Goal: Task Accomplishment & Management: Manage account settings

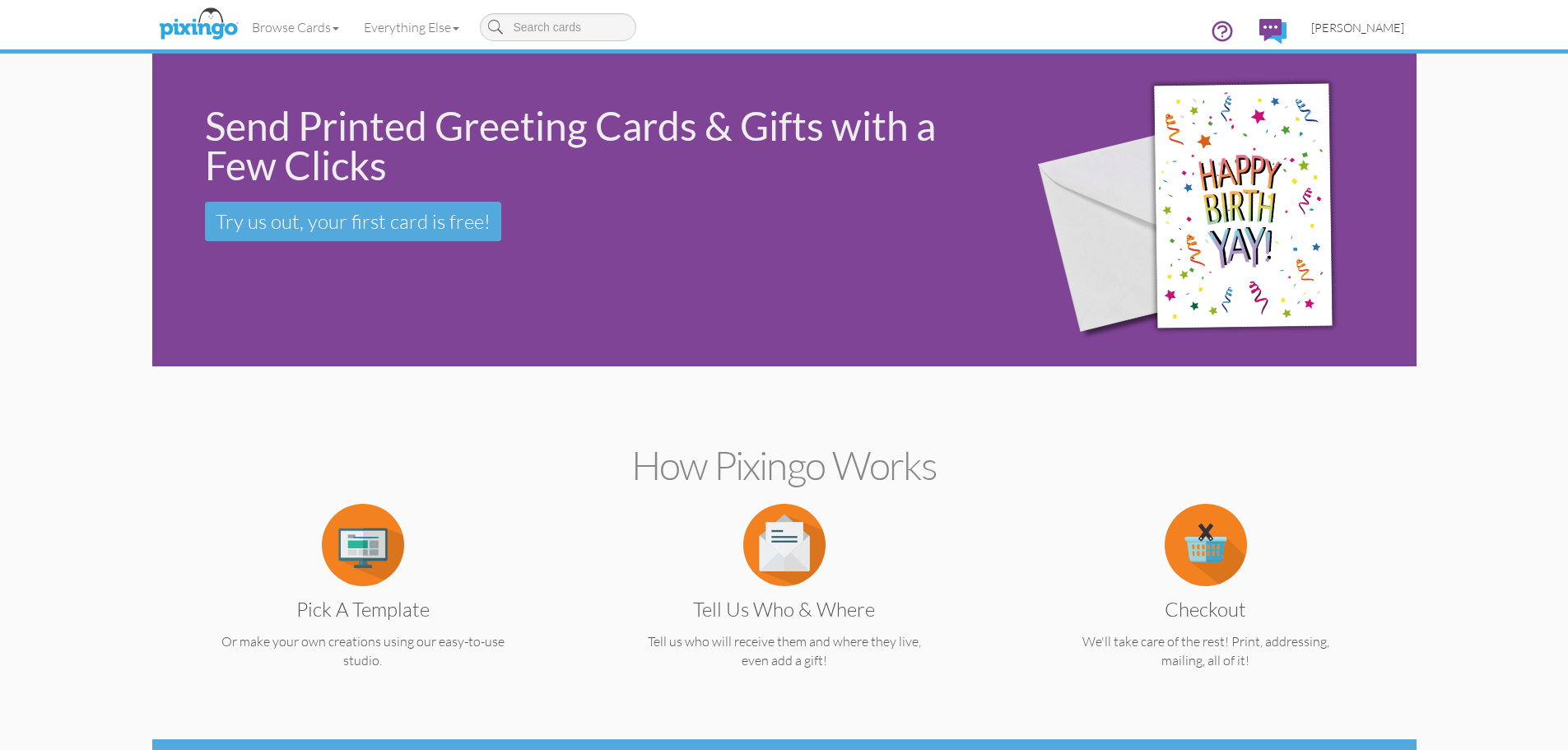
click at [1368, 27] on span "[PERSON_NAME]" at bounding box center [1358, 27] width 93 height 14
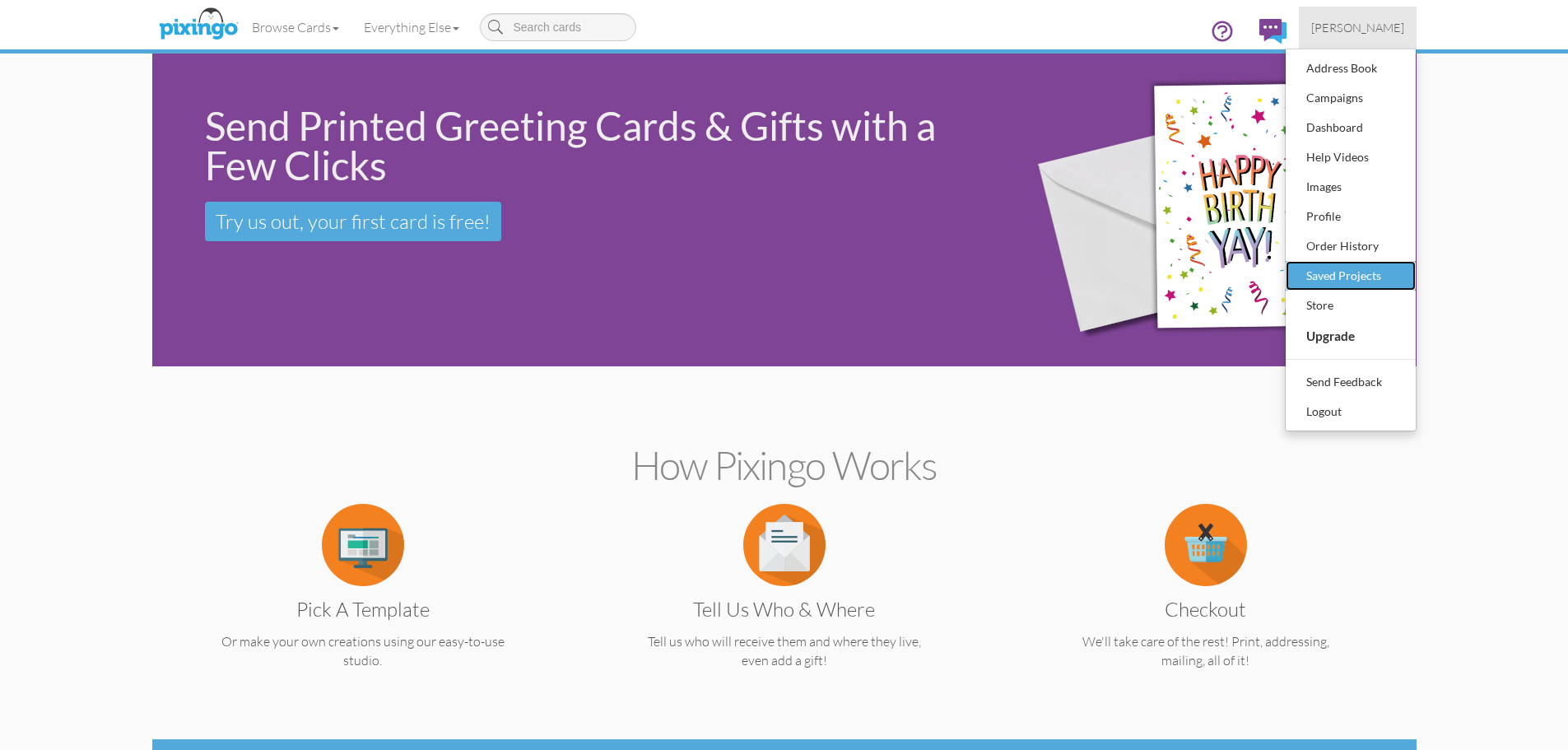
click at [1354, 272] on div "Saved Projects" at bounding box center [1350, 276] width 98 height 25
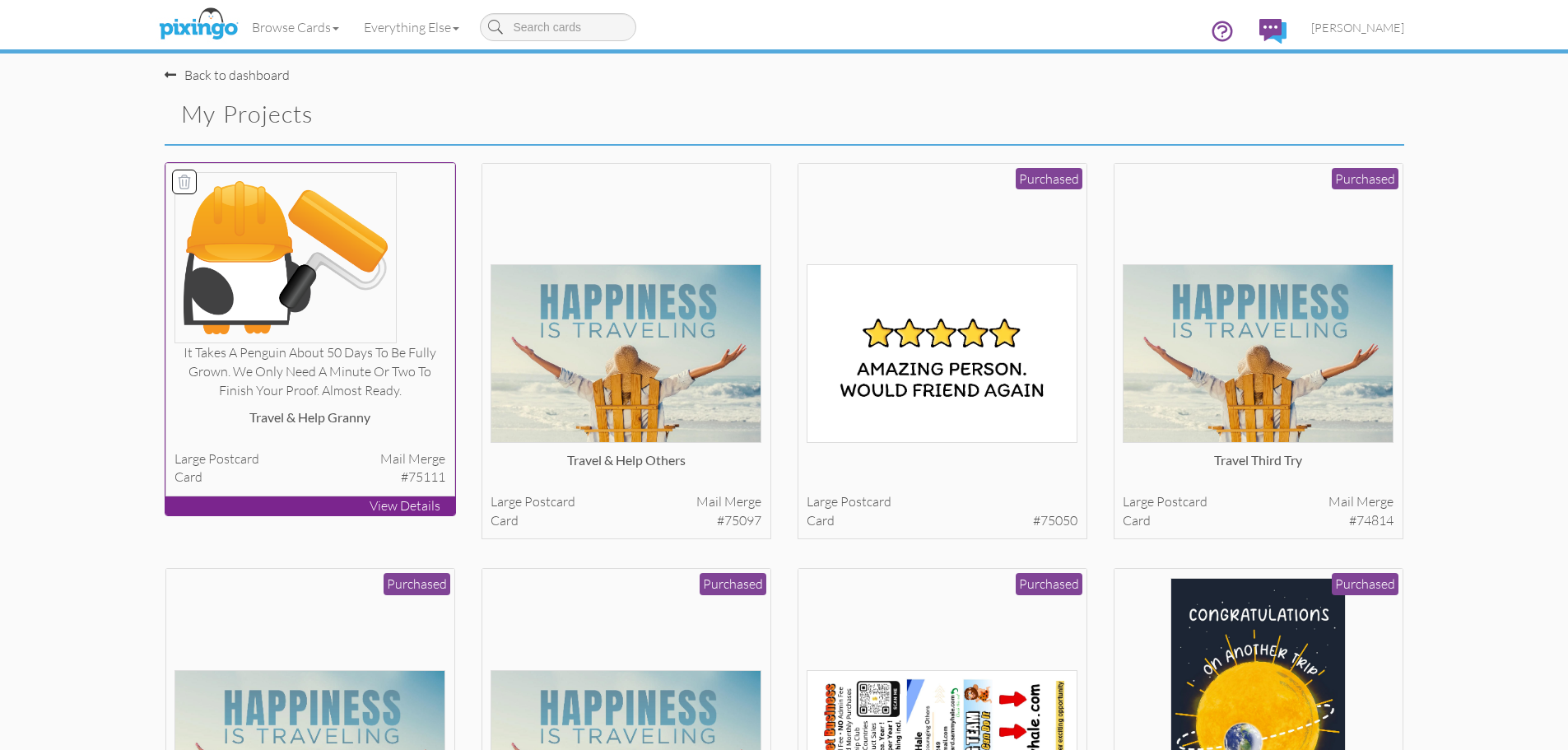
click at [438, 257] on div at bounding box center [310, 258] width 271 height 171
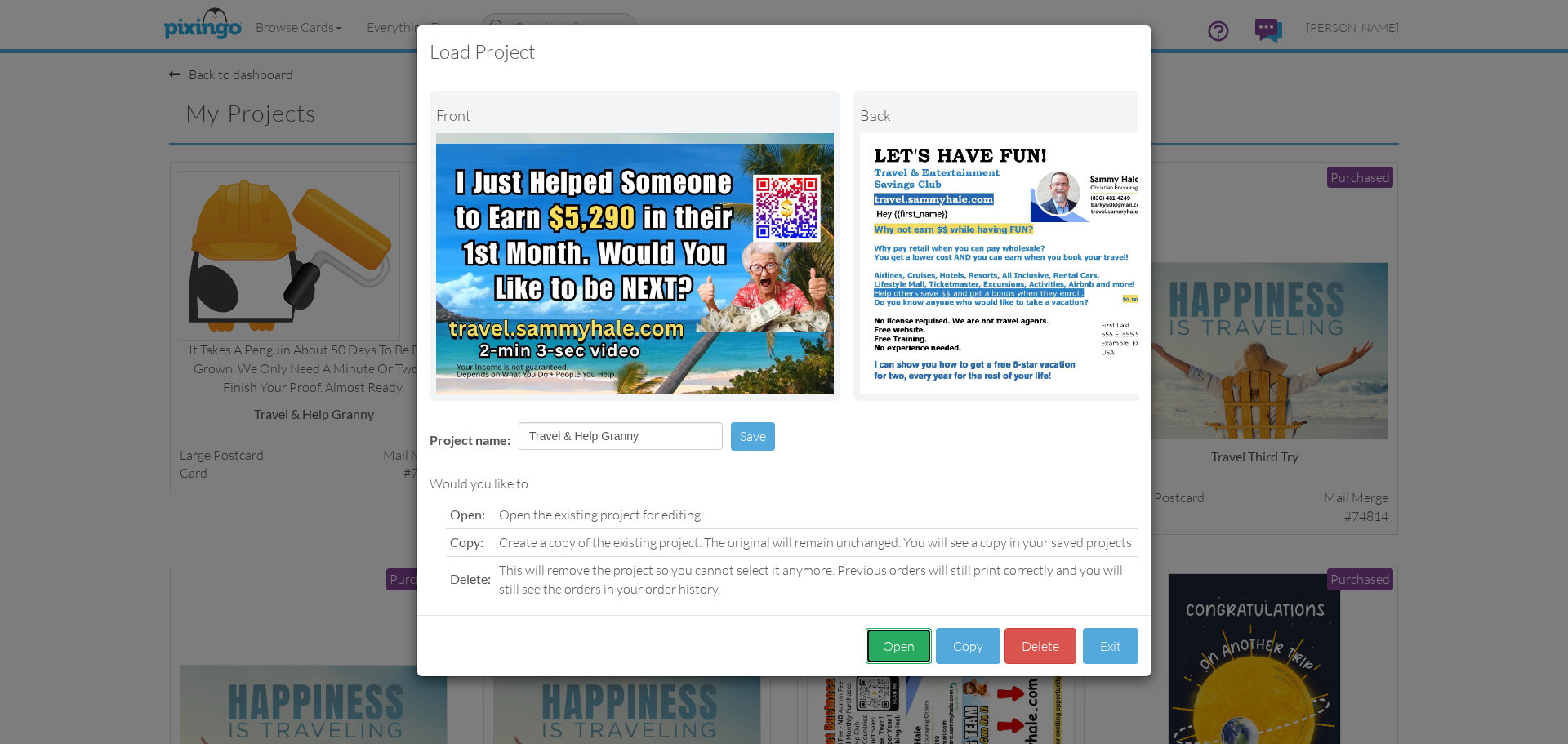
click at [889, 665] on button "Open" at bounding box center [898, 645] width 66 height 37
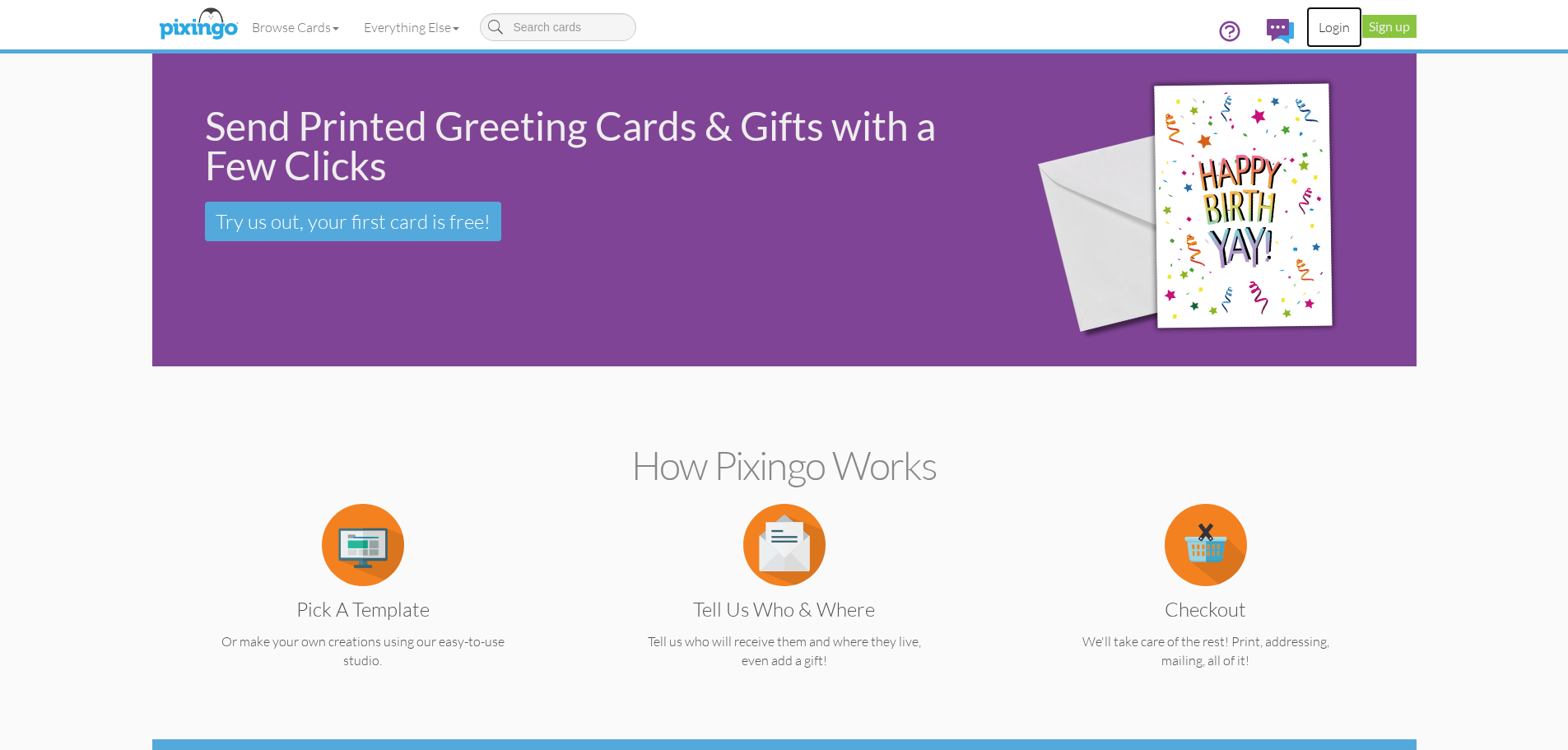
click at [1330, 28] on link "Login" at bounding box center [1333, 27] width 56 height 41
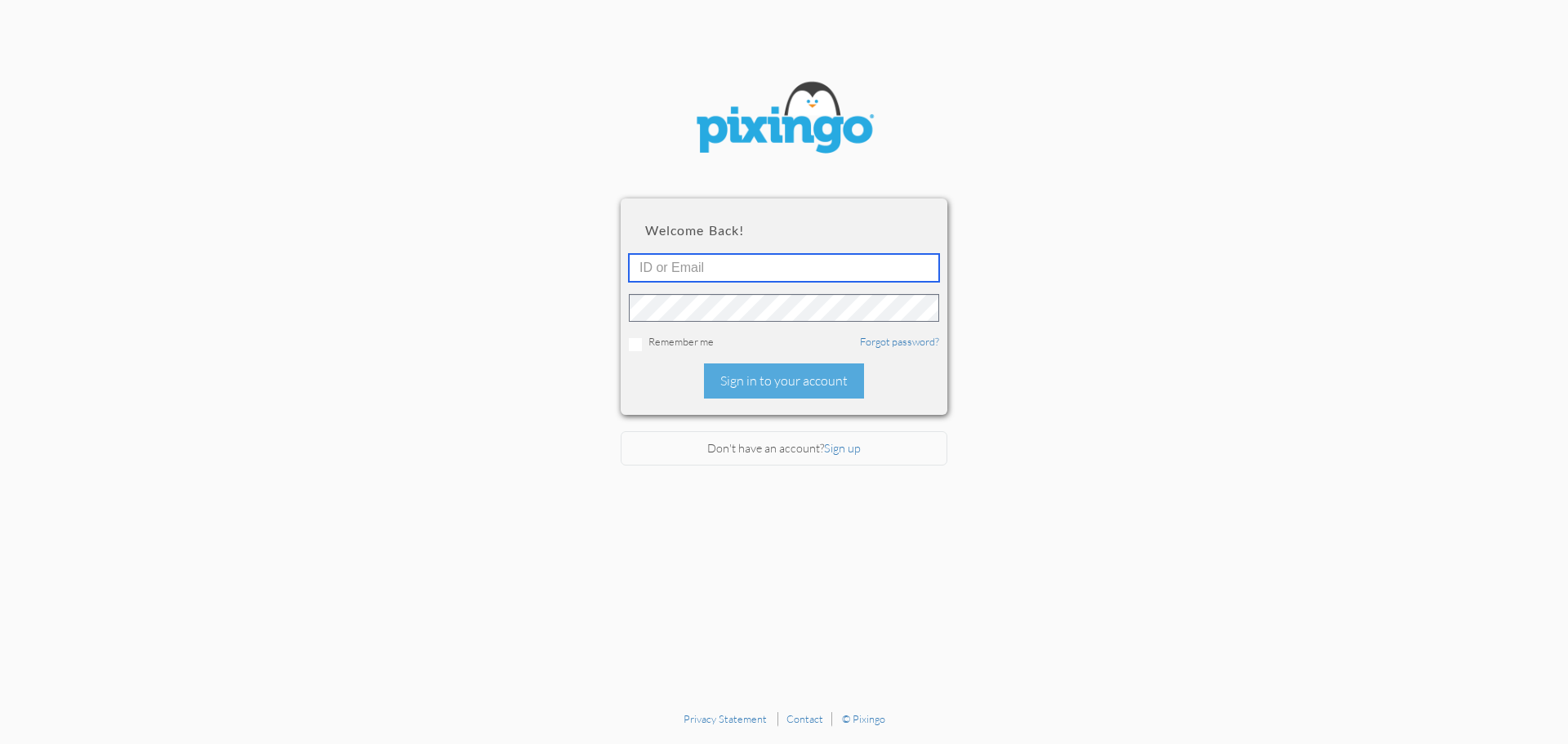
type input "[EMAIL_ADDRESS][DOMAIN_NAME]"
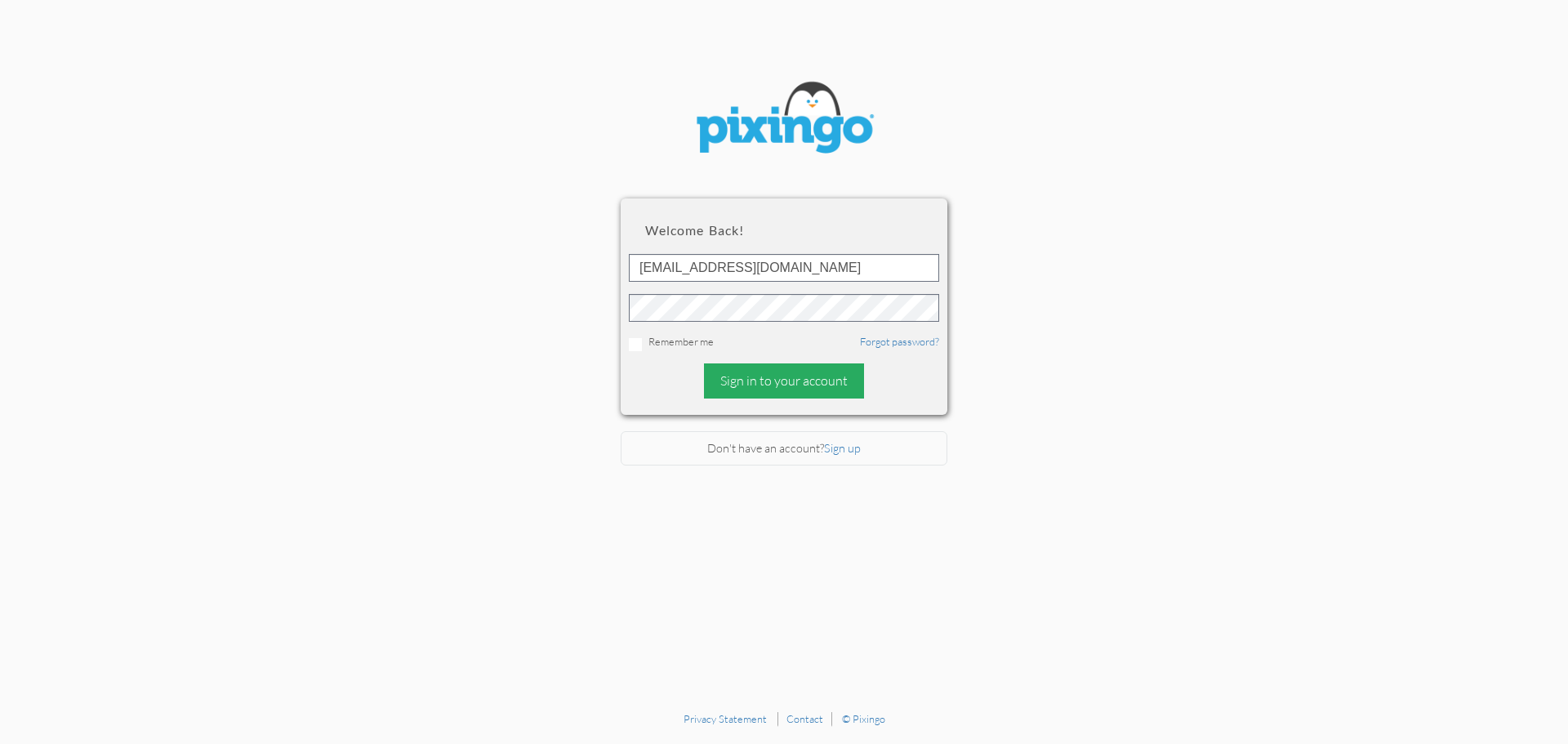
click at [805, 385] on div "Sign in to your account" at bounding box center [784, 380] width 160 height 35
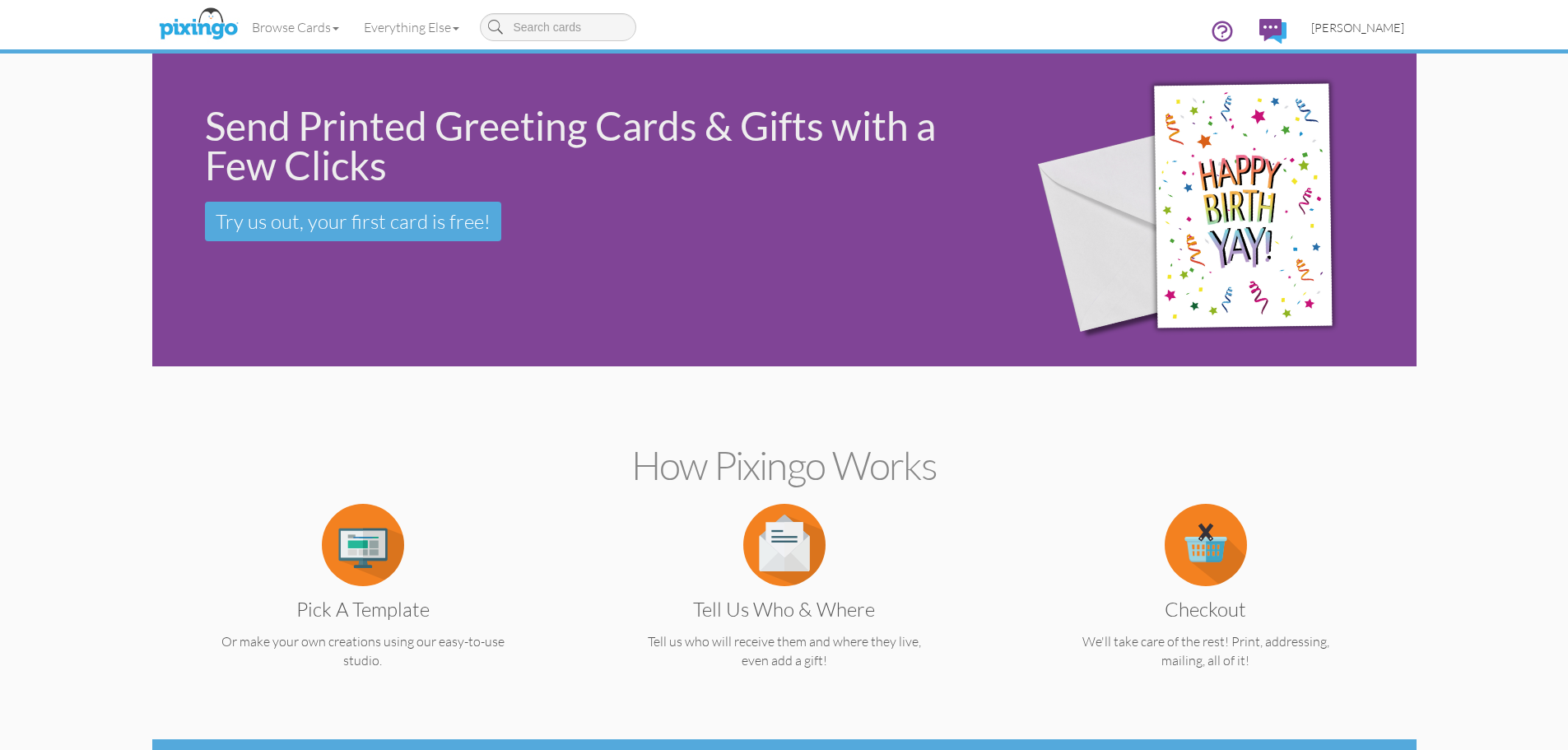
click at [1369, 27] on span "[PERSON_NAME]" at bounding box center [1358, 27] width 93 height 14
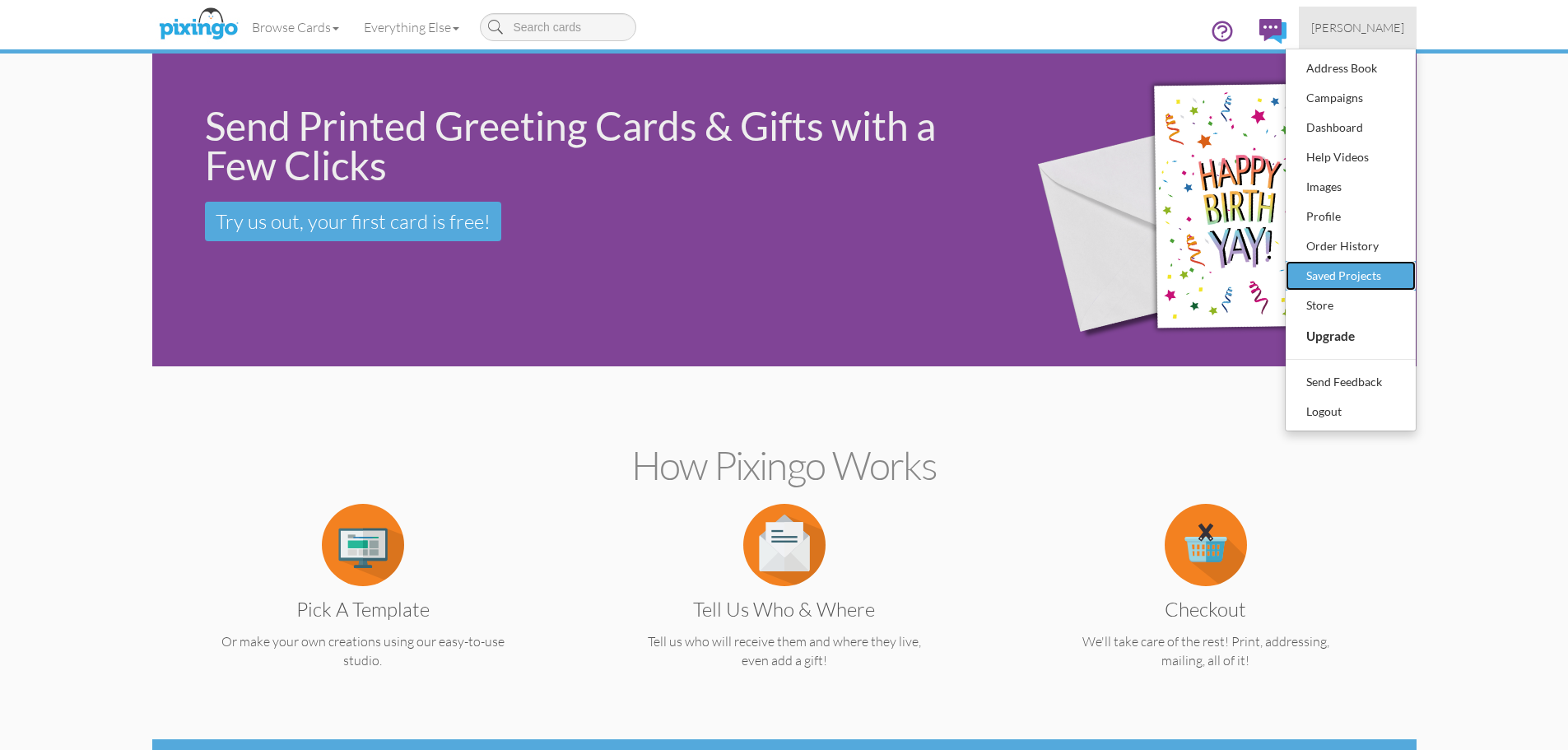
click at [1354, 271] on div "Saved Projects" at bounding box center [1350, 276] width 98 height 25
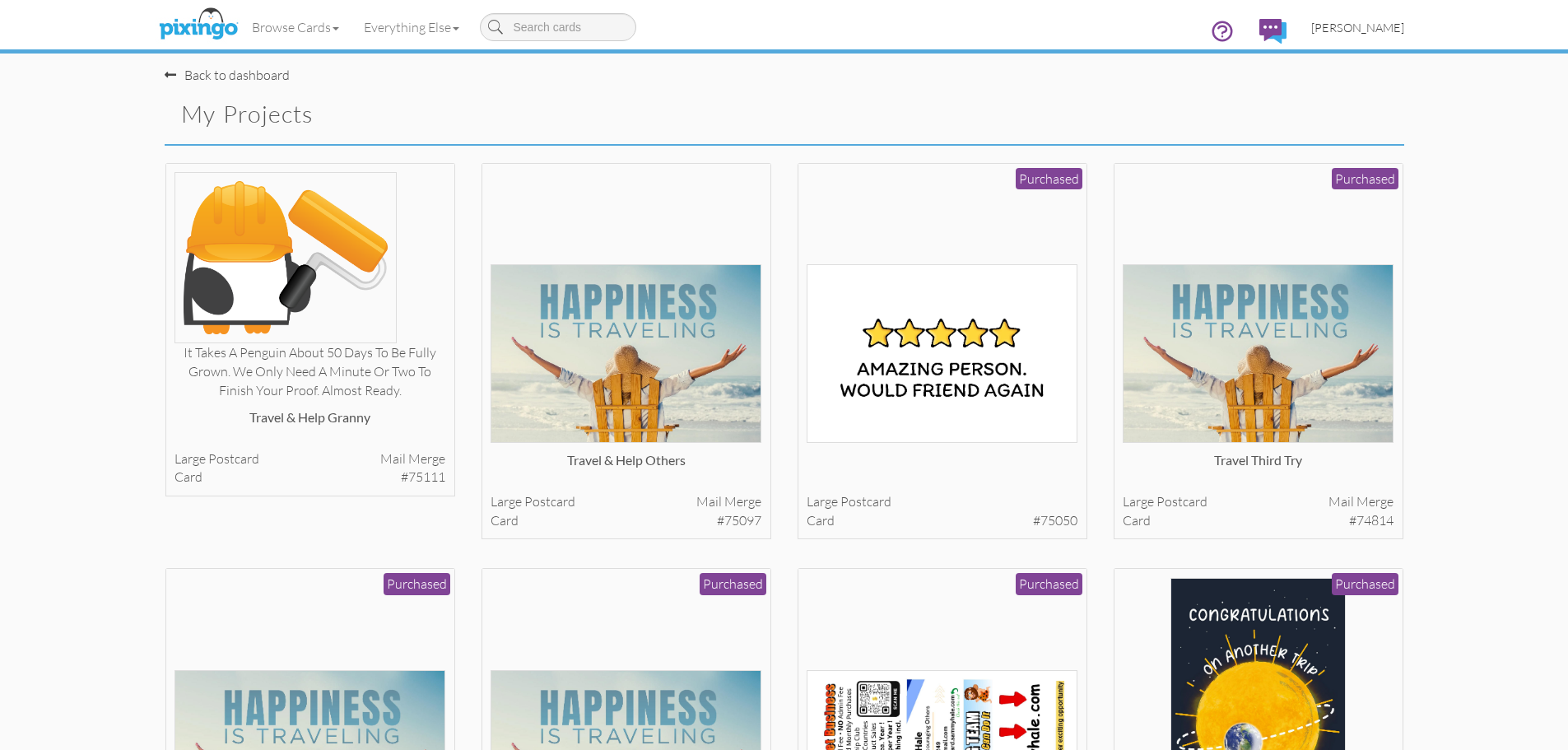
click at [1359, 24] on span "[PERSON_NAME]" at bounding box center [1358, 27] width 93 height 14
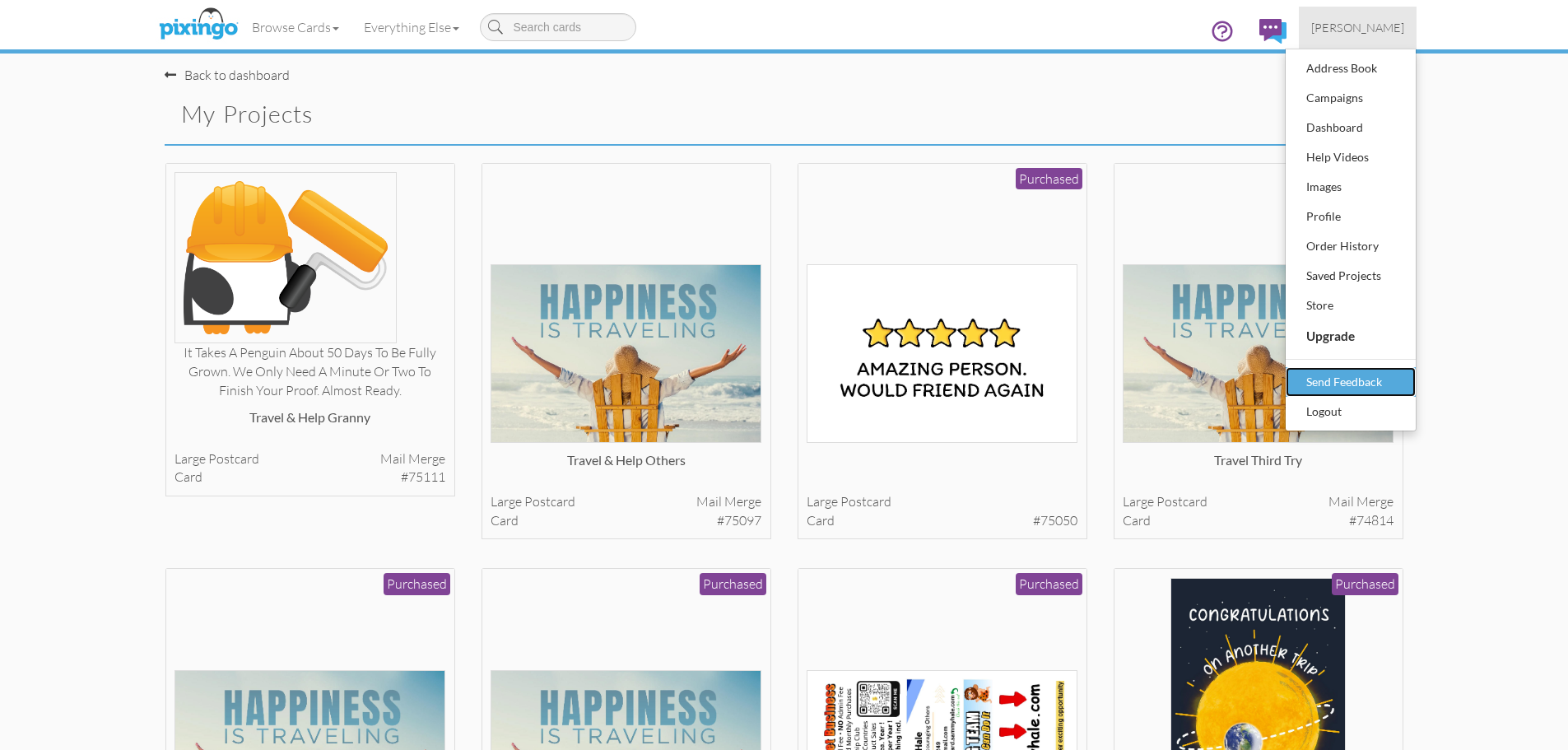
click at [1336, 381] on div "Send Feedback" at bounding box center [1350, 382] width 98 height 25
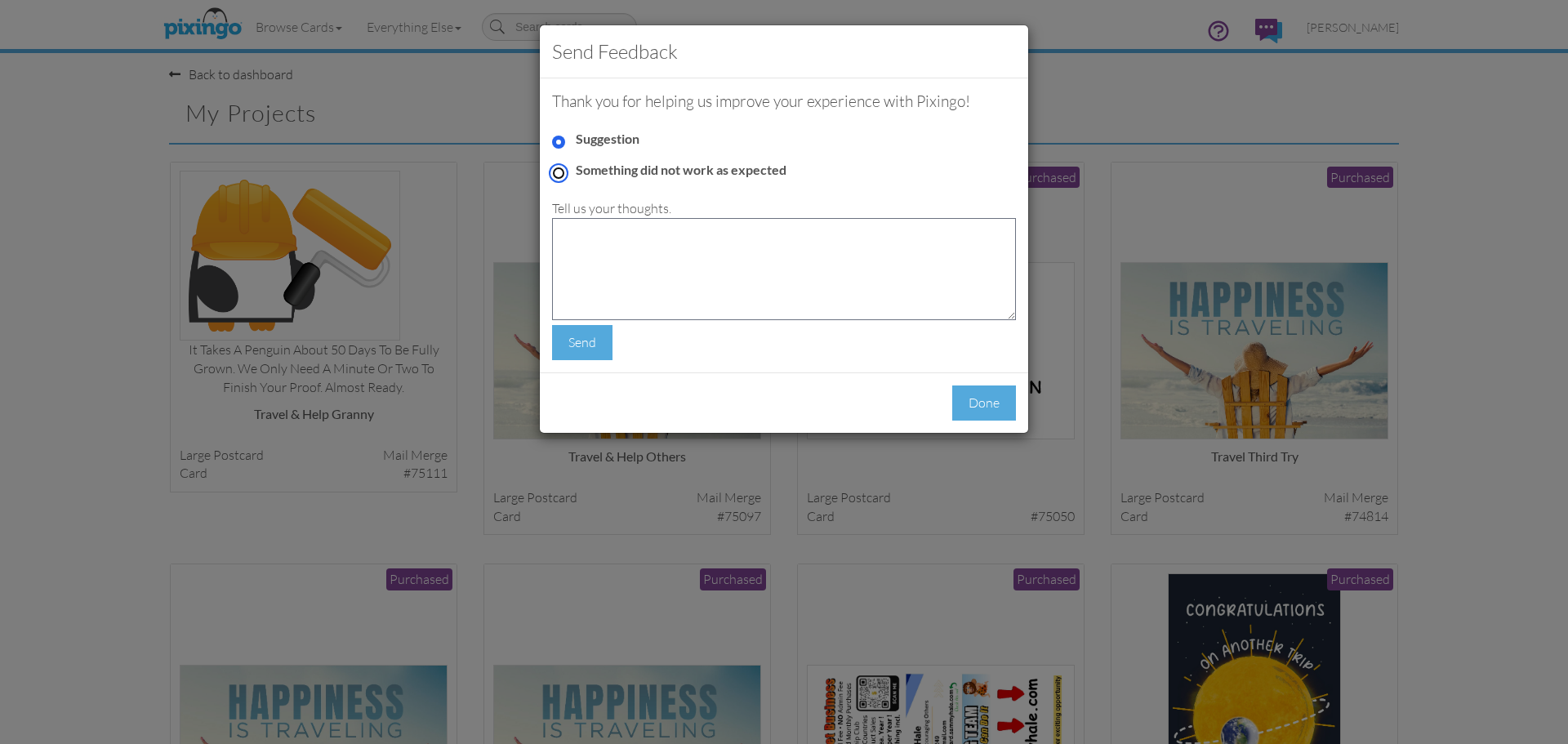
click at [558, 168] on input "Something did not work as expected" at bounding box center [559, 173] width 13 height 13
radio input "true"
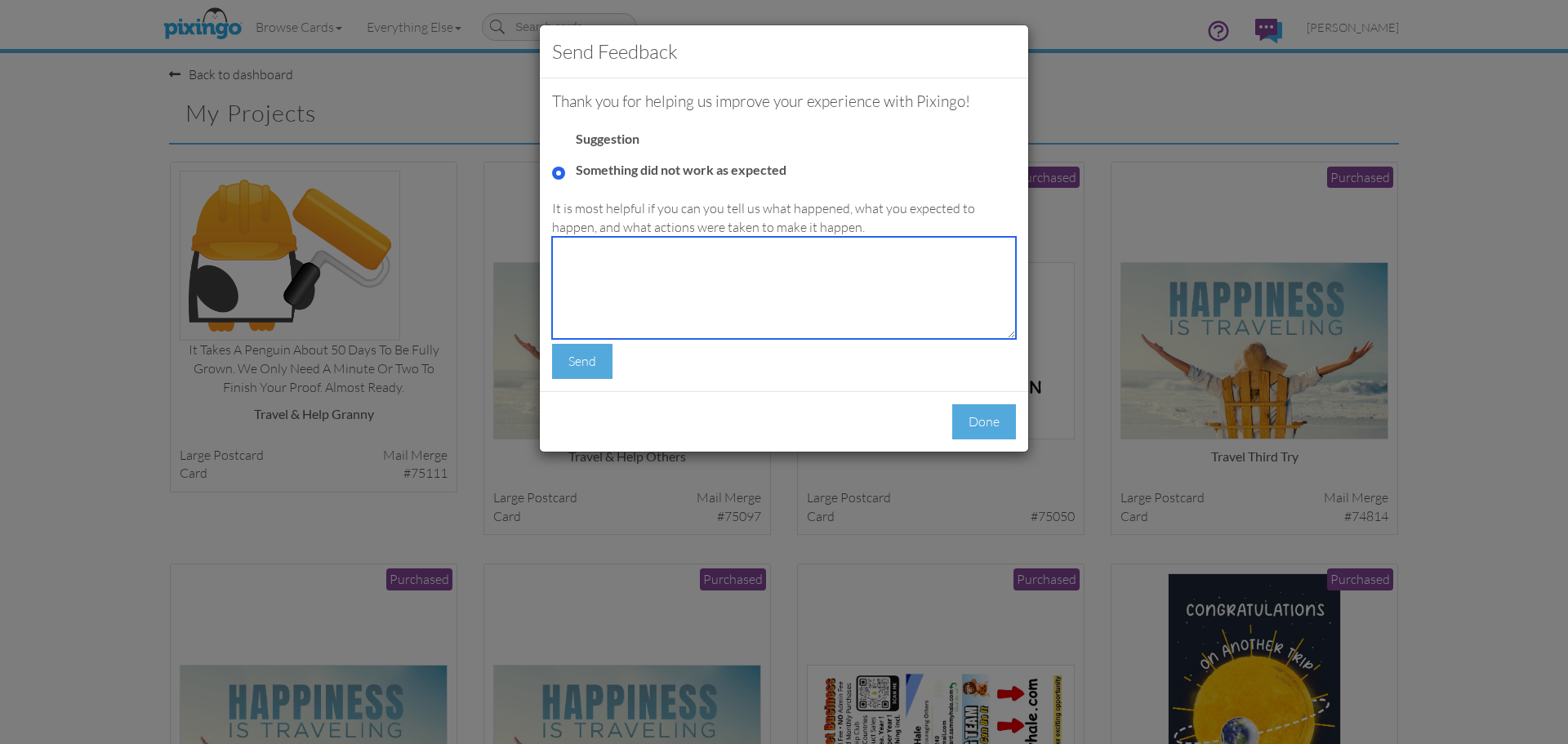
click at [614, 251] on textarea at bounding box center [784, 287] width 464 height 102
click at [944, 247] on textarea "In Saved Projects, I have this displaying for the last few hours" at bounding box center [784, 287] width 464 height 102
type textarea "In Saved Projects, I have this displaying for the last few hours"
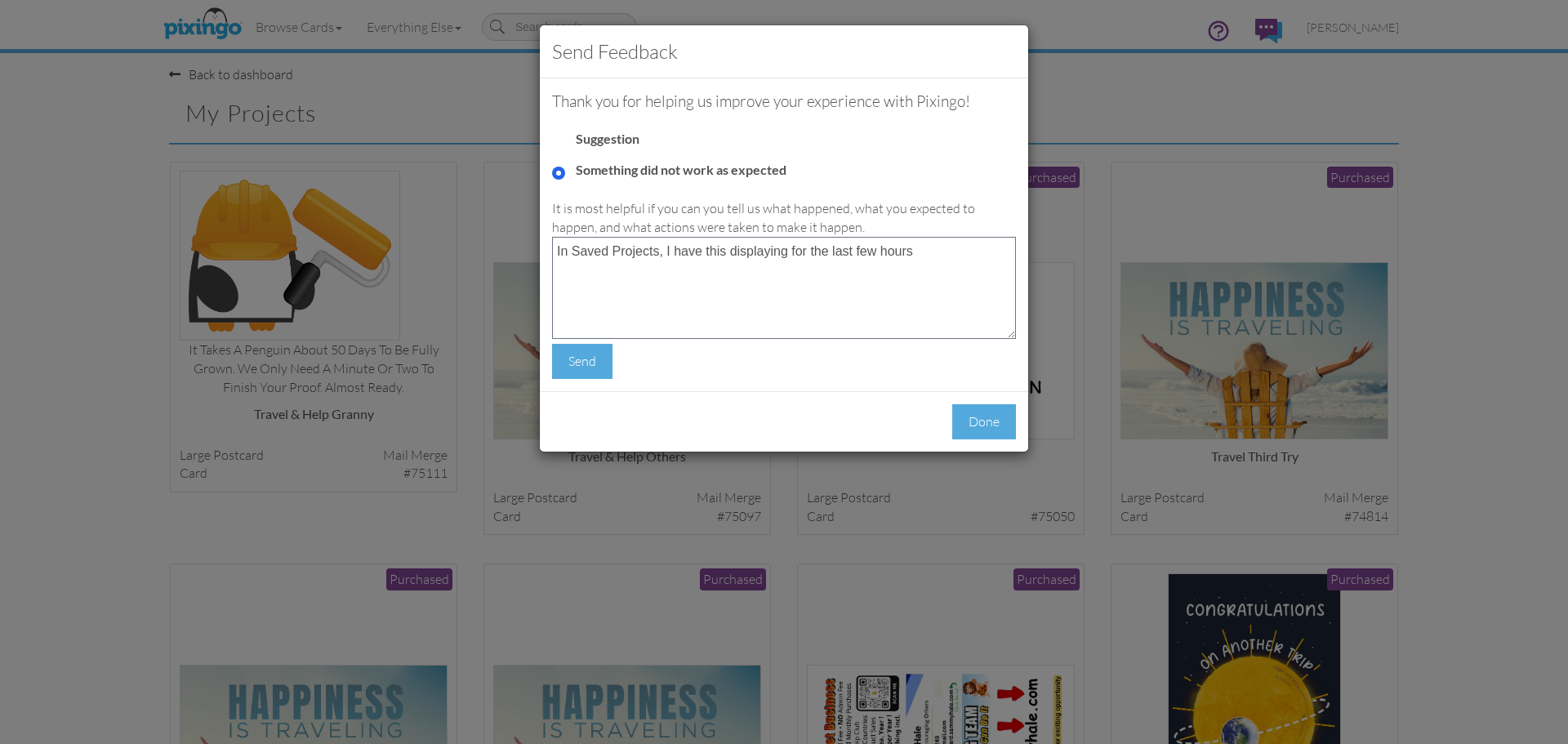
click at [1115, 104] on div "Send Feedback Thank you for helping us improve your experience with Pixingo! Su…" at bounding box center [784, 372] width 1568 height 744
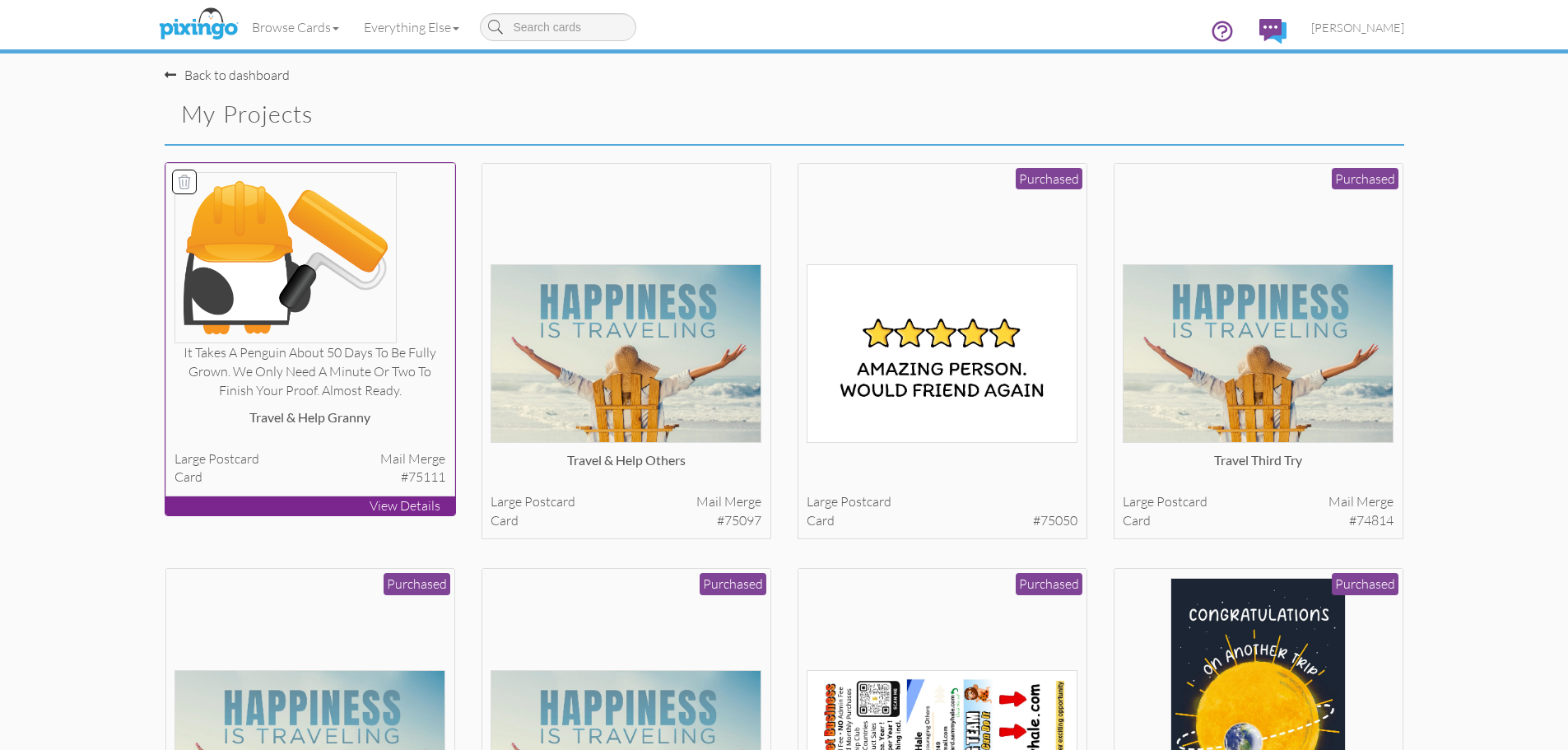
click at [412, 288] on div at bounding box center [310, 258] width 271 height 171
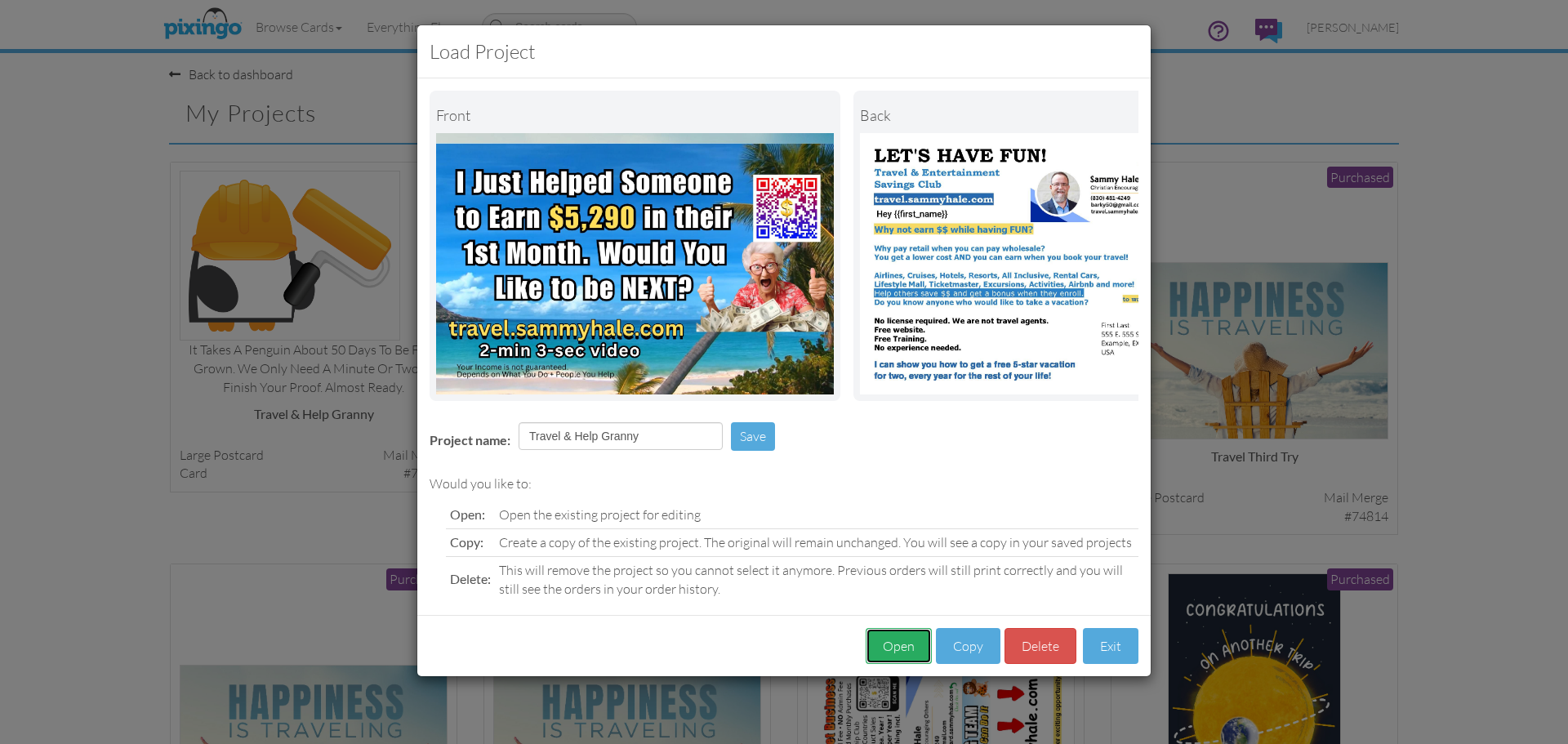
click at [886, 659] on button "Open" at bounding box center [898, 645] width 66 height 37
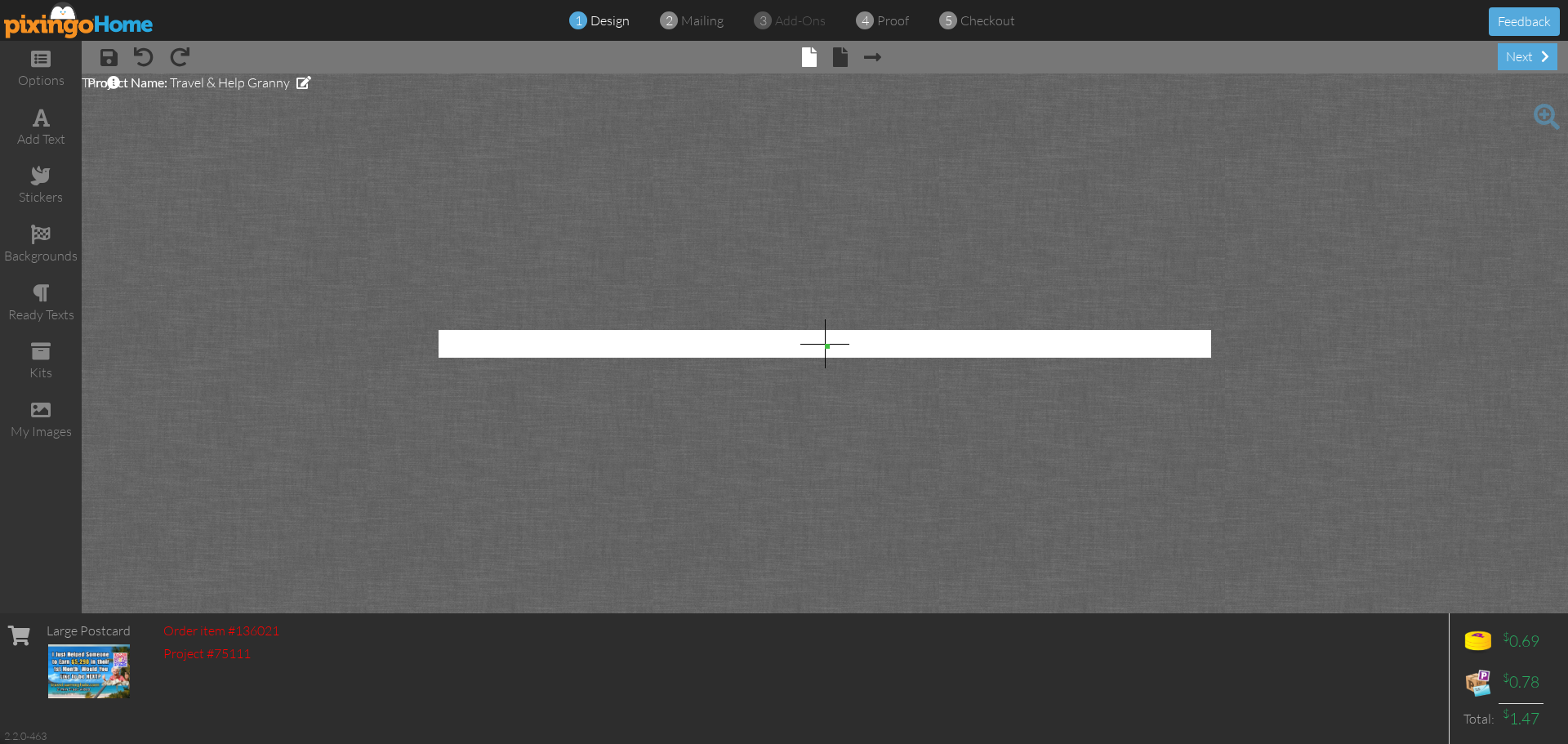
click at [90, 26] on img at bounding box center [79, 20] width 150 height 37
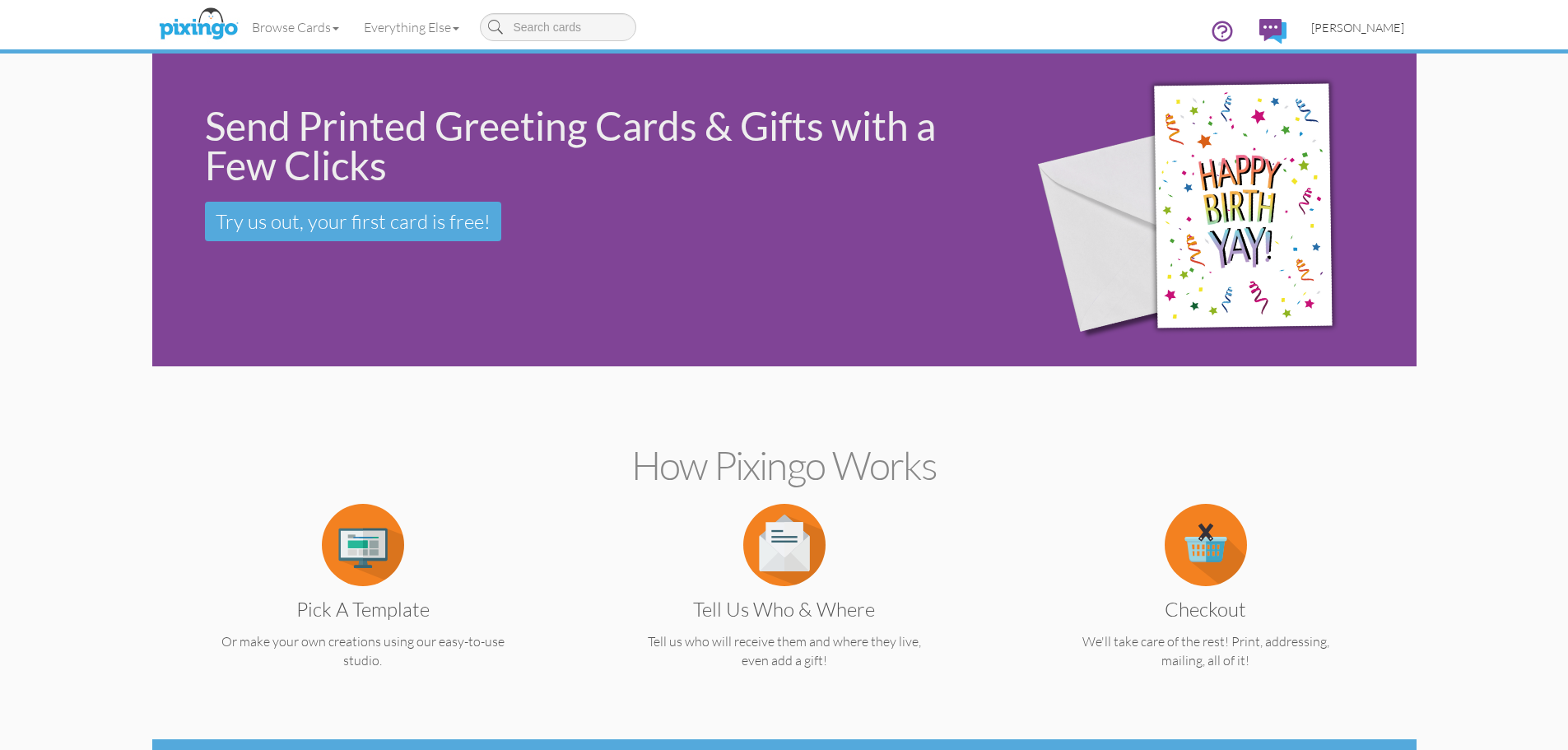
click at [1381, 31] on span "[PERSON_NAME]" at bounding box center [1358, 27] width 93 height 14
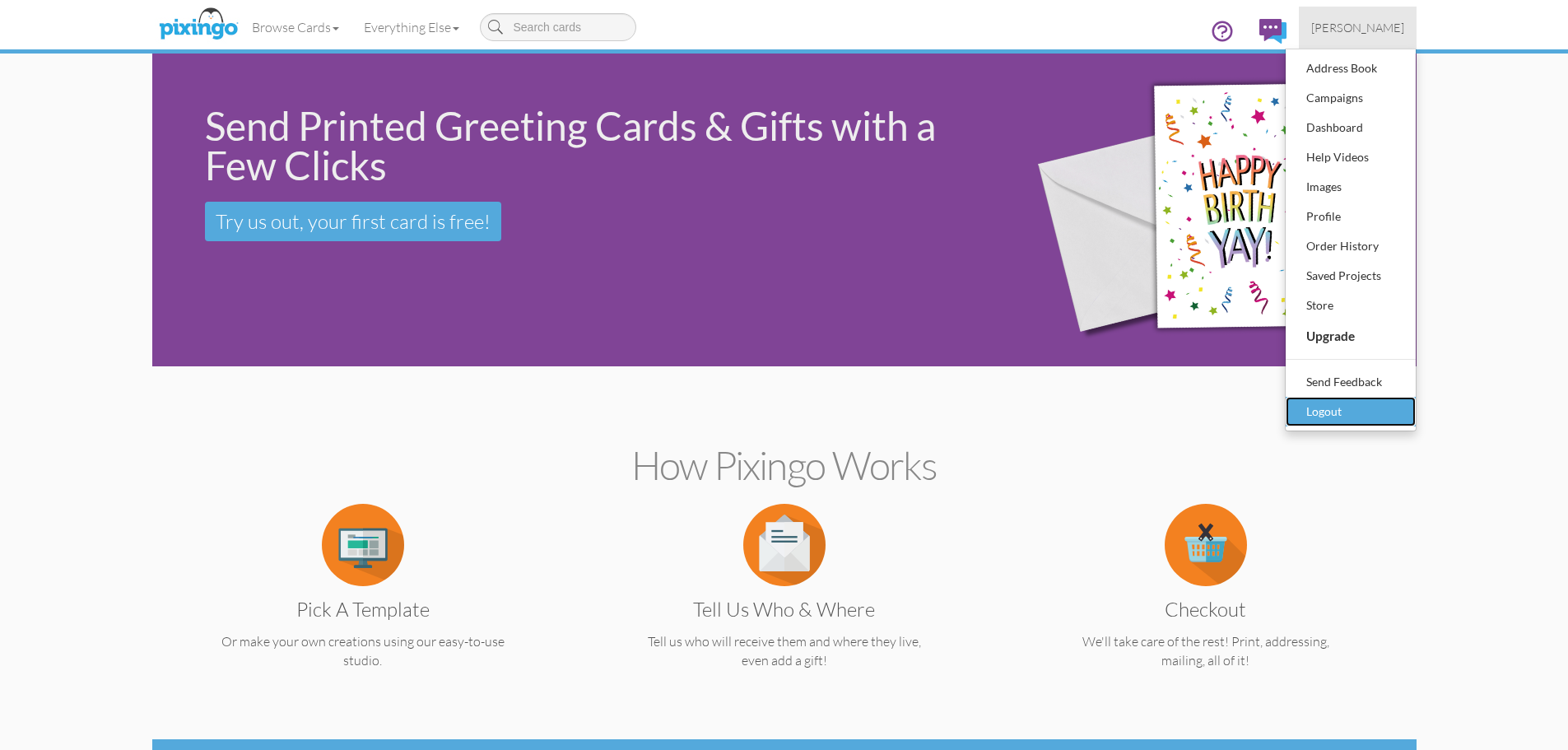
click at [1347, 407] on div "Logout" at bounding box center [1350, 412] width 98 height 25
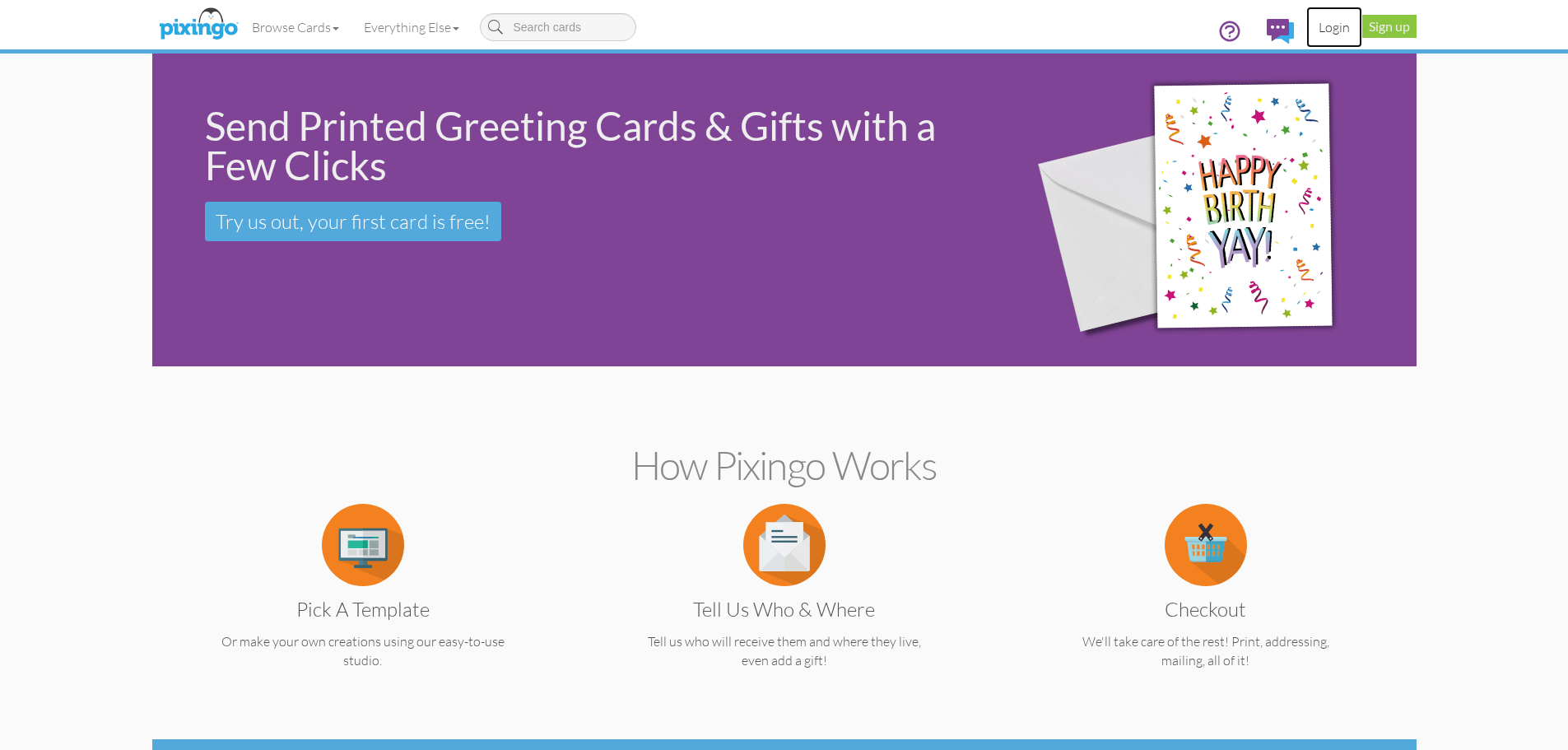
click at [1334, 30] on link "Login" at bounding box center [1333, 27] width 56 height 41
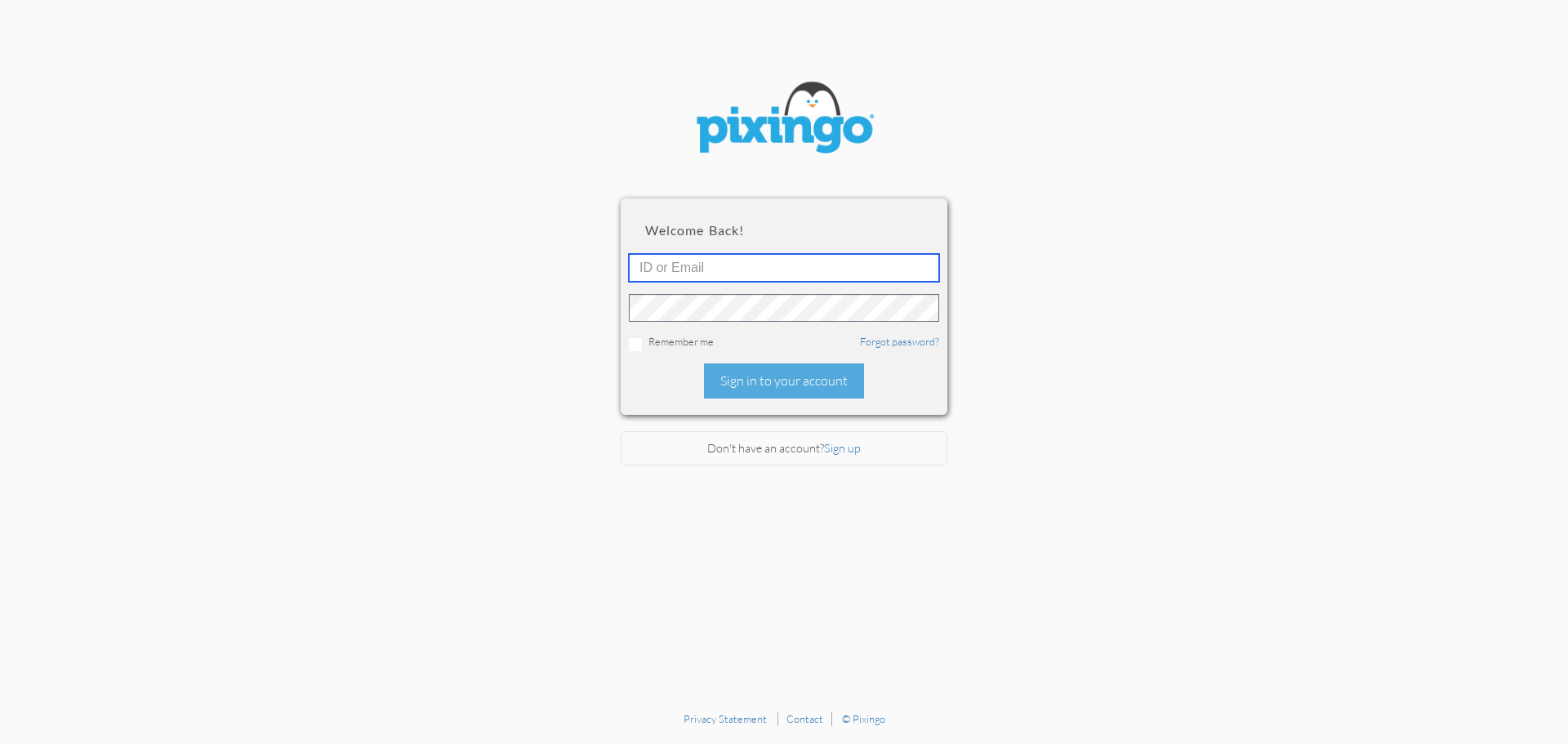
type input "[EMAIL_ADDRESS][DOMAIN_NAME]"
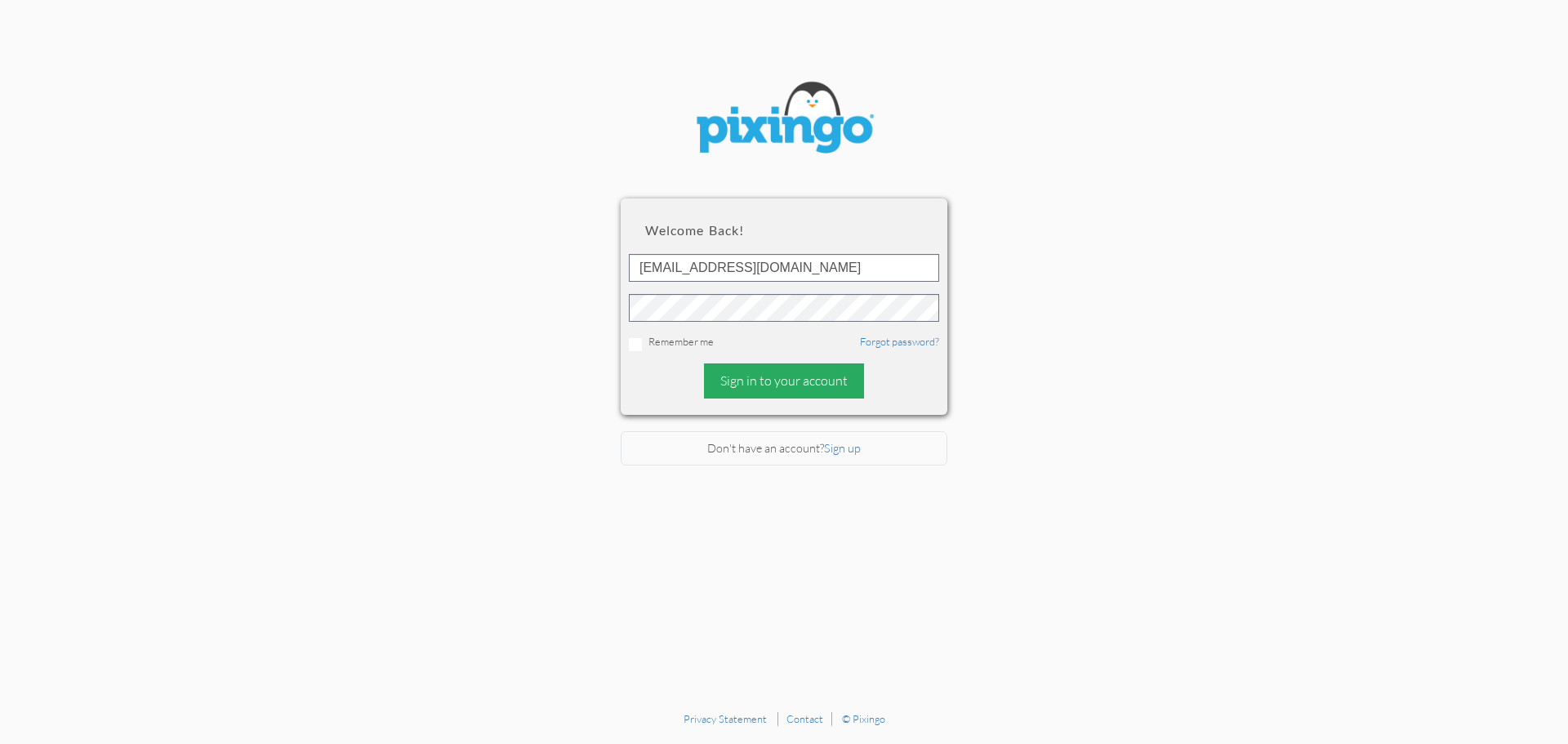
click at [800, 378] on div "Sign in to your account" at bounding box center [784, 380] width 160 height 35
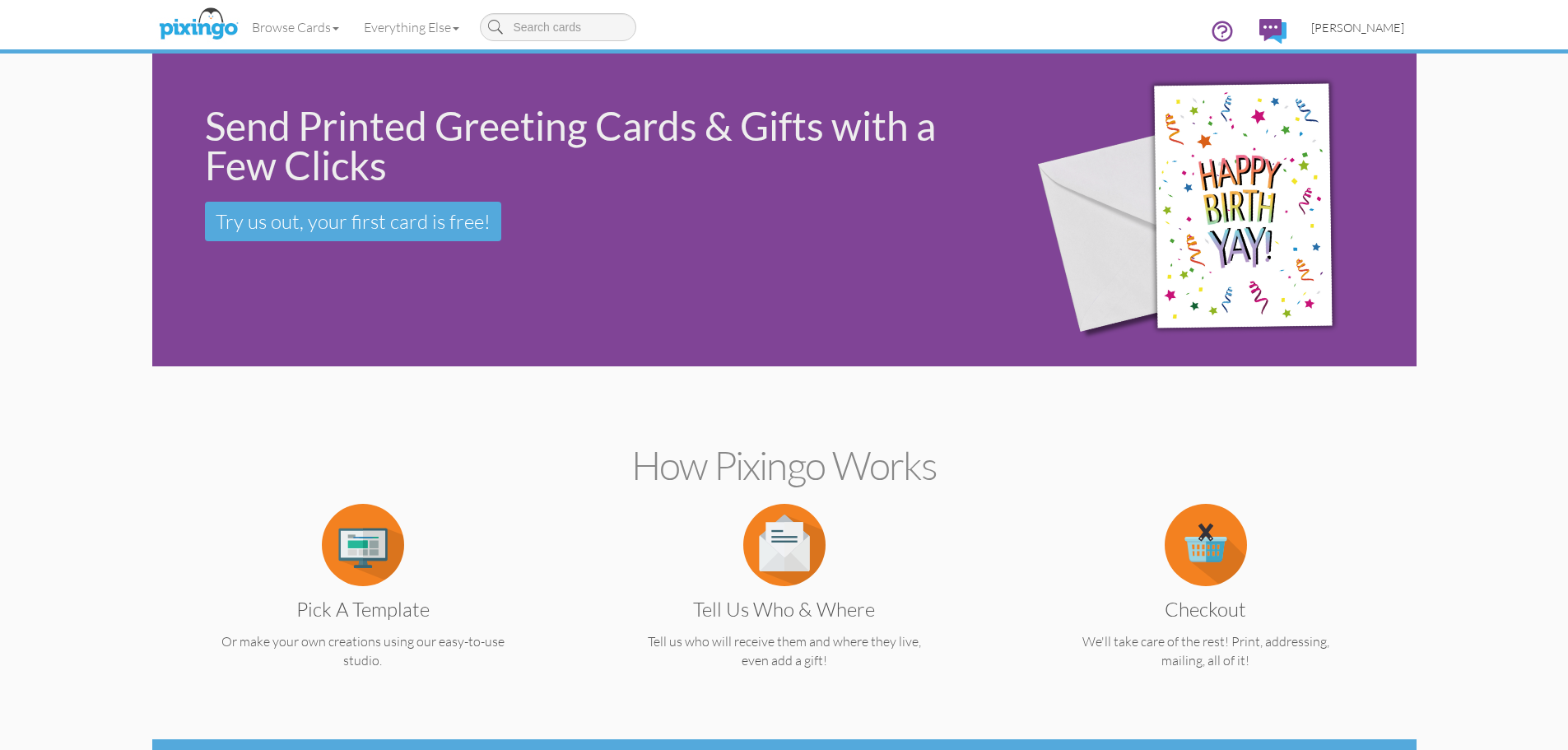
click at [1357, 27] on span "[PERSON_NAME]" at bounding box center [1358, 27] width 93 height 14
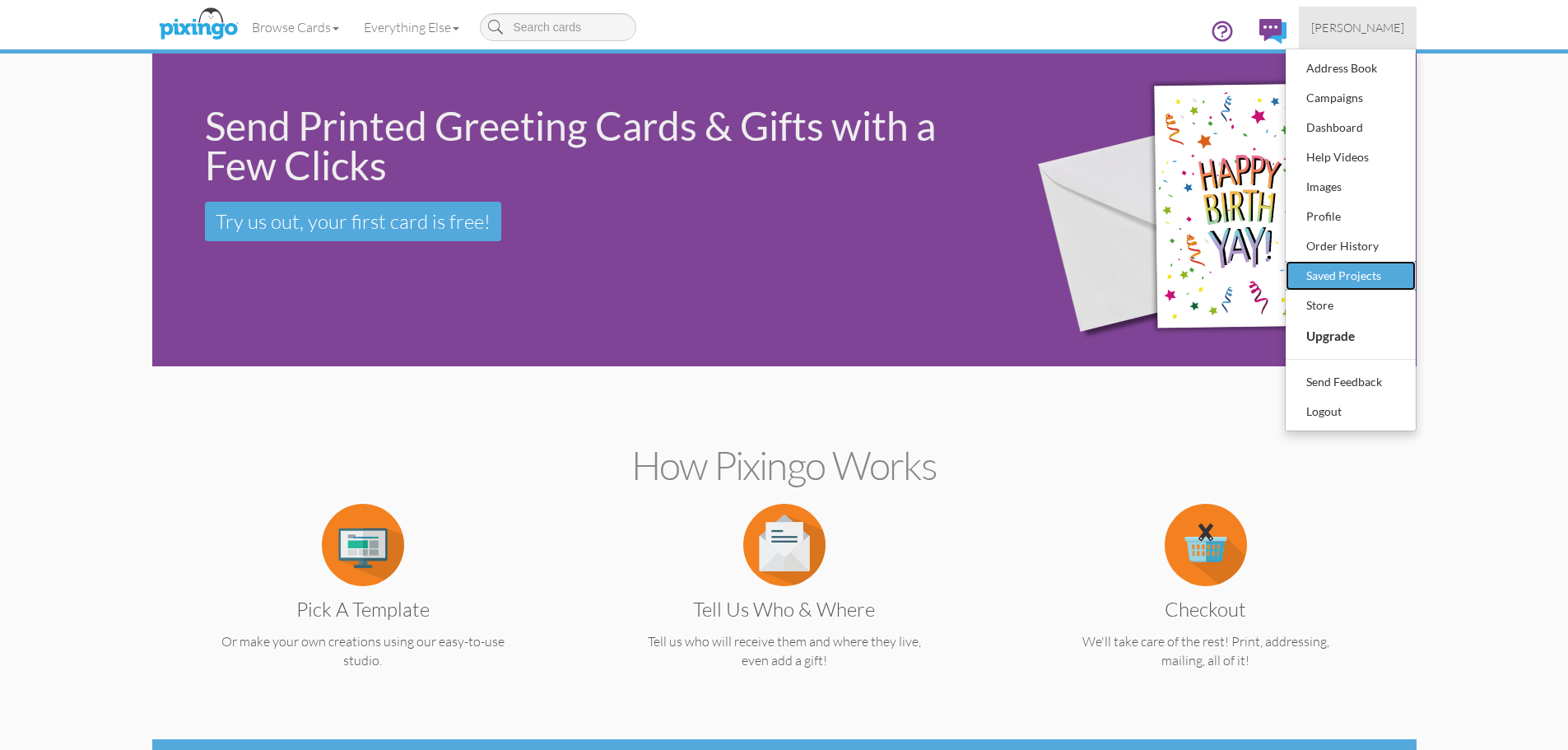
click at [1345, 272] on div "Saved Projects" at bounding box center [1350, 276] width 98 height 25
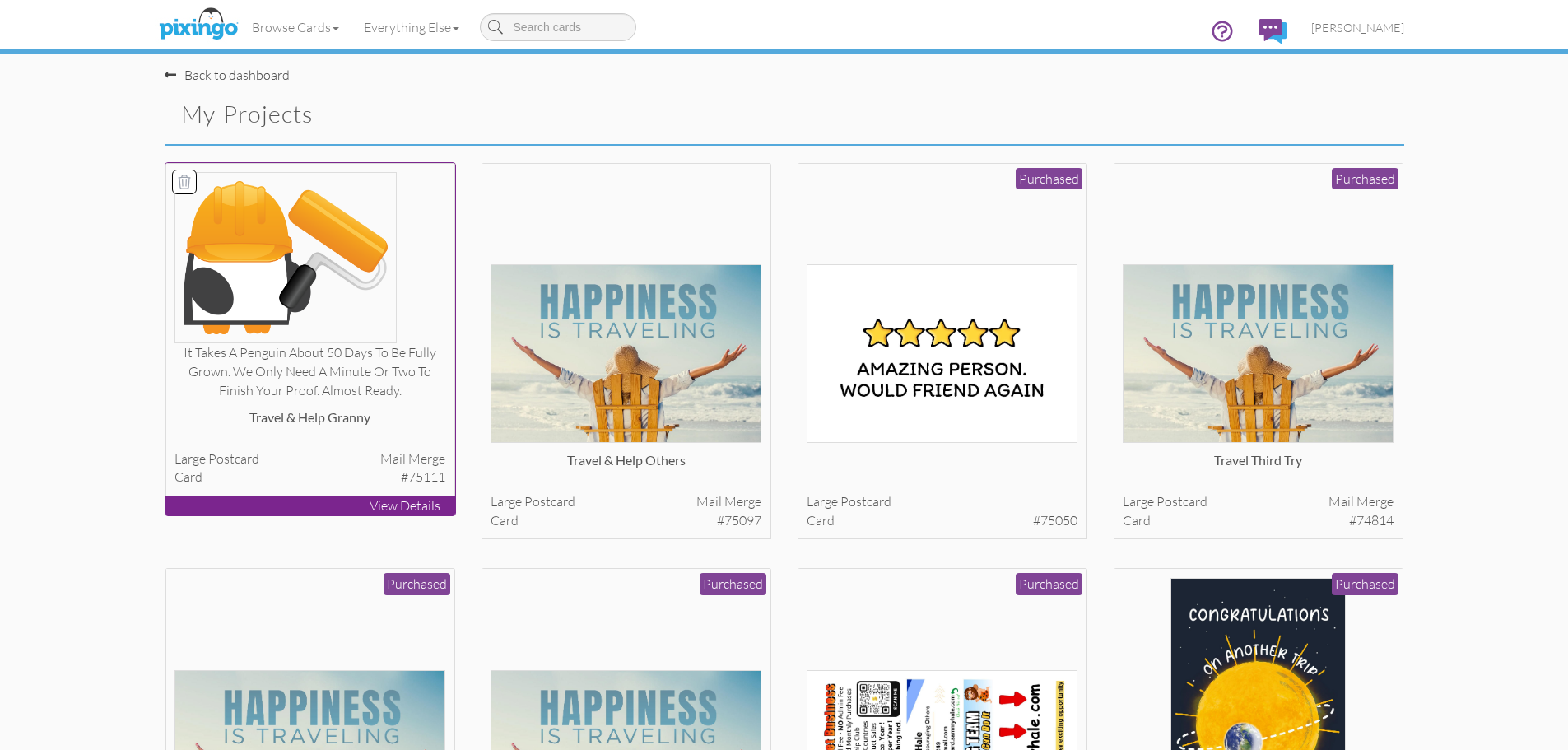
click at [364, 387] on div "It takes a penguin about 50 days to be fully grown. We only need a minute or tw…" at bounding box center [310, 371] width 271 height 57
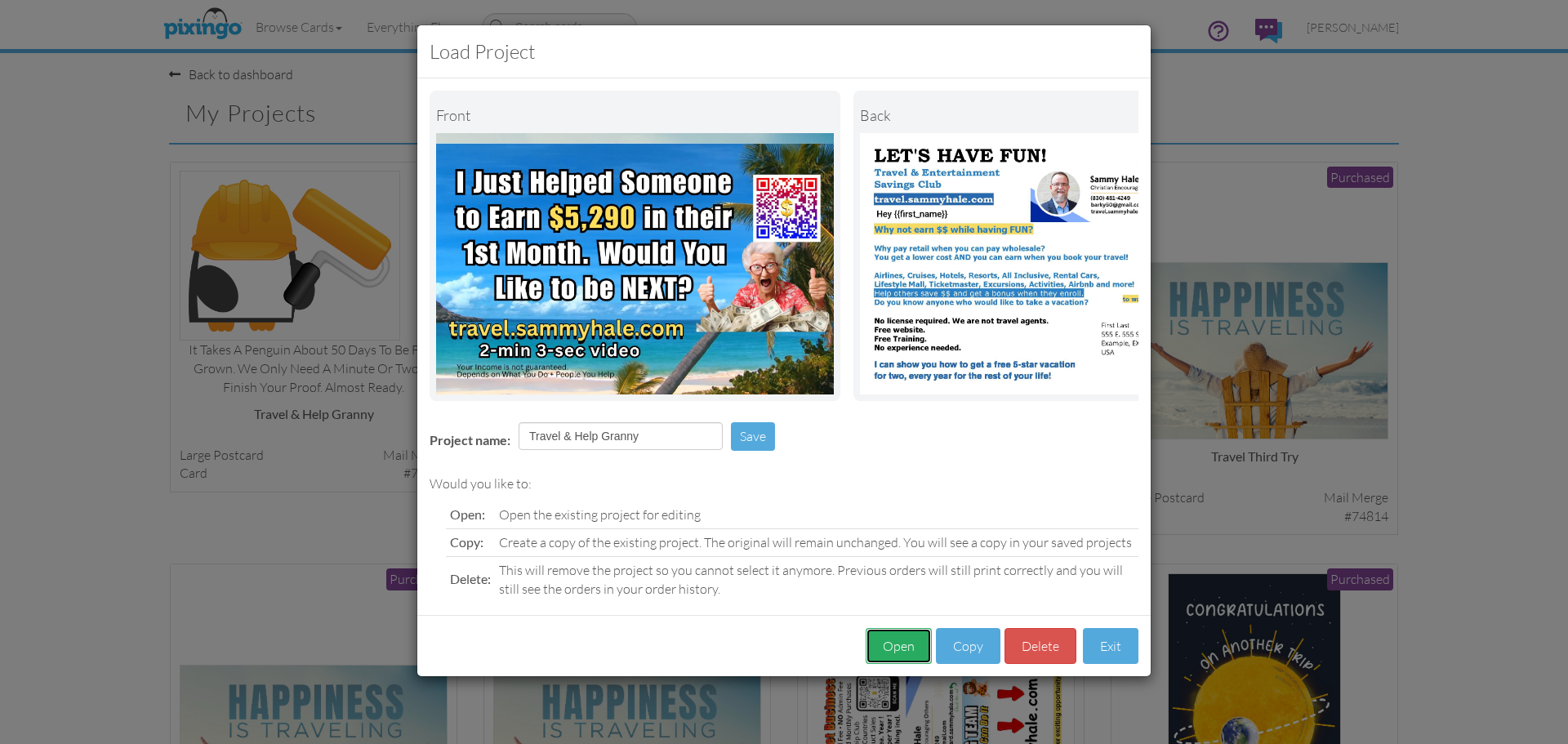
click at [900, 663] on button "Open" at bounding box center [898, 645] width 66 height 37
